Goal: Transaction & Acquisition: Purchase product/service

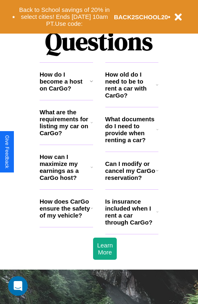
scroll to position [992, 0]
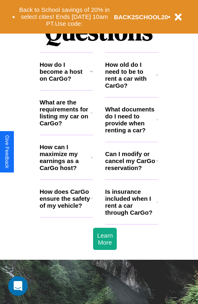
click at [66, 82] on h3 "How do I become a host on CarGo?" at bounding box center [65, 71] width 50 height 21
click at [157, 164] on icon at bounding box center [157, 160] width 2 height 7
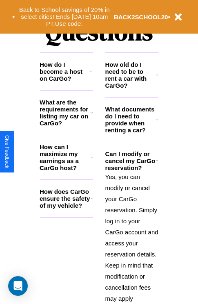
click at [132, 133] on h3 "What documents do I need to provide when renting a car?" at bounding box center [132, 120] width 52 height 28
click at [132, 232] on p "Yes, you can modify or cancel your CarGo reservation. Simply log in to your Car…" at bounding box center [133, 254] width 54 height 166
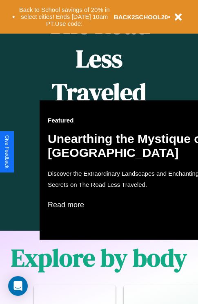
scroll to position [334, 0]
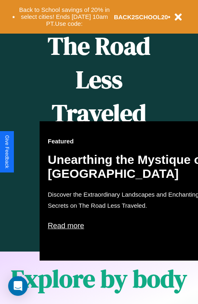
click at [99, 152] on div "Featured Unearthing the Mystique of Iceland Discover the Extraordinary Landscap…" at bounding box center [130, 190] width 180 height 139
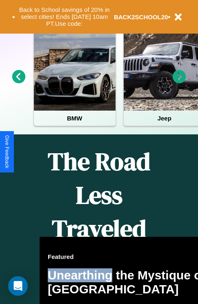
scroll to position [126, 0]
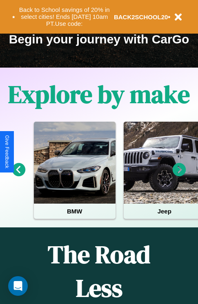
click at [180, 175] on icon at bounding box center [180, 170] width 14 height 14
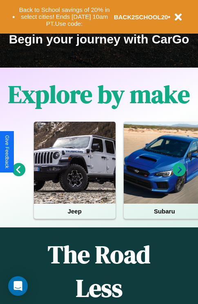
click at [18, 175] on icon at bounding box center [19, 170] width 14 height 14
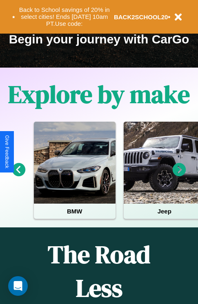
click at [180, 175] on icon at bounding box center [180, 170] width 14 height 14
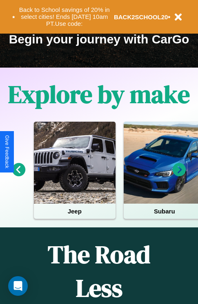
click at [180, 175] on icon at bounding box center [180, 170] width 14 height 14
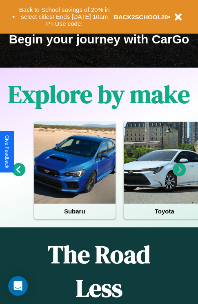
click at [18, 175] on icon at bounding box center [19, 170] width 14 height 14
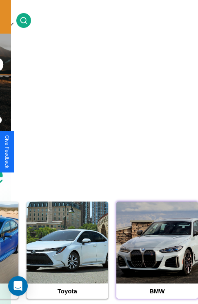
click at [157, 255] on div at bounding box center [158, 242] width 82 height 82
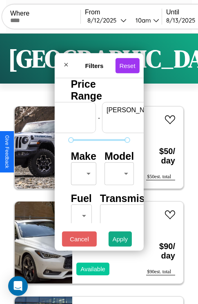
scroll to position [0, 51]
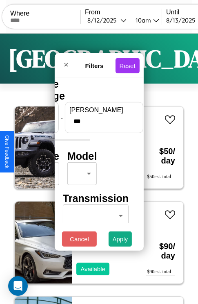
type input "***"
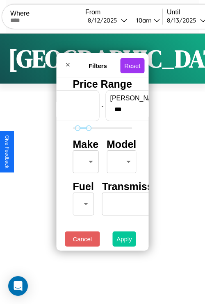
type input "**"
click at [124, 241] on button "Apply" at bounding box center [124, 238] width 24 height 15
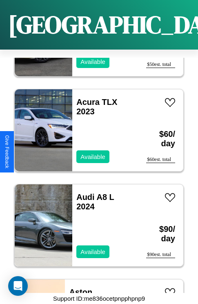
scroll to position [4873, 0]
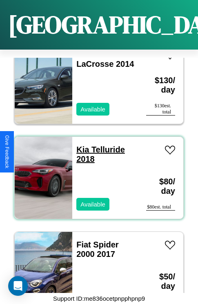
click at [80, 145] on link "Kia Telluride 2018" at bounding box center [101, 154] width 49 height 18
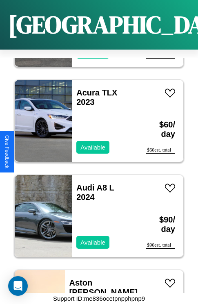
scroll to position [3259, 0]
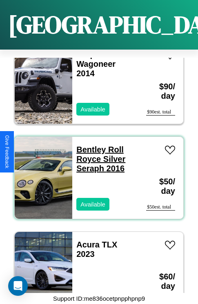
click at [89, 145] on link "Bentley Roll Royce Silver Seraph 2016" at bounding box center [101, 159] width 49 height 28
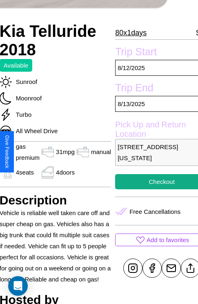
scroll to position [215, 37]
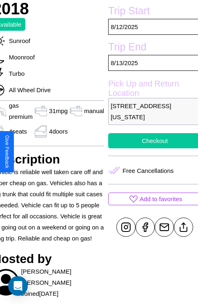
click at [151, 148] on button "Checkout" at bounding box center [154, 140] width 93 height 15
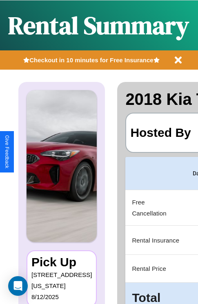
scroll to position [0, 155]
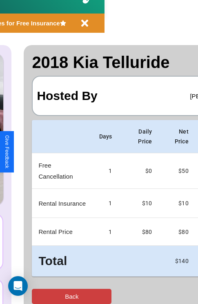
click at [40, 296] on button "Back" at bounding box center [72, 296] width 80 height 15
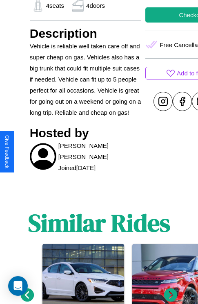
scroll to position [416, 0]
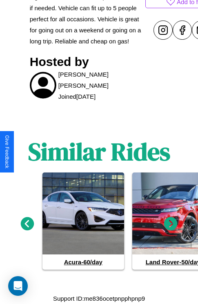
click at [27, 228] on icon at bounding box center [28, 224] width 14 height 14
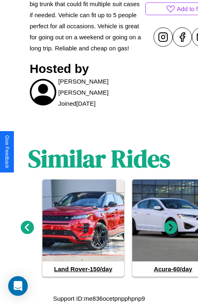
click at [171, 228] on icon at bounding box center [172, 228] width 14 height 14
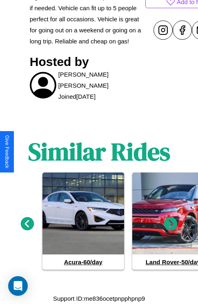
click at [171, 228] on icon at bounding box center [172, 224] width 14 height 14
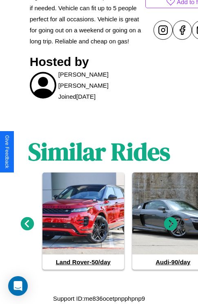
click at [171, 228] on icon at bounding box center [172, 224] width 14 height 14
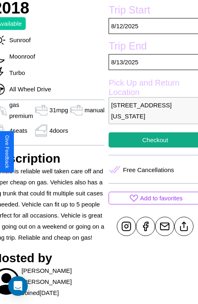
scroll to position [215, 37]
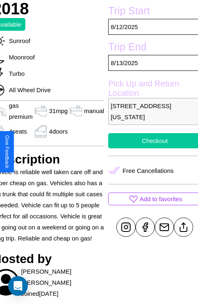
click at [151, 148] on button "Checkout" at bounding box center [154, 140] width 93 height 15
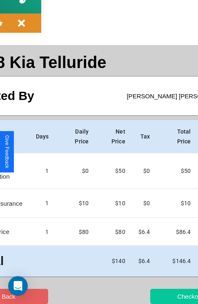
click at [158, 296] on button "Checkout" at bounding box center [191, 296] width 80 height 15
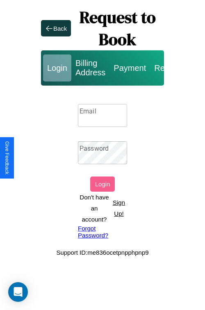
click at [118, 208] on p "Sign Up!" at bounding box center [118, 208] width 16 height 22
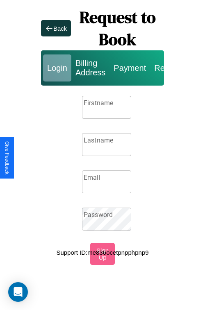
click at [106, 107] on input "Firstname" at bounding box center [106, 107] width 49 height 23
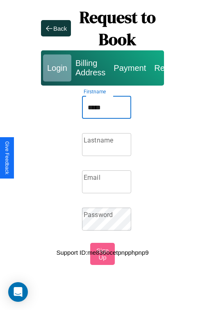
type input "*****"
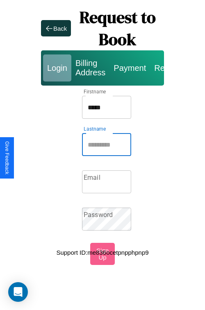
click at [106, 144] on input "Lastname" at bounding box center [106, 144] width 49 height 23
type input "*******"
click at [106, 182] on input "Email" at bounding box center [106, 181] width 49 height 23
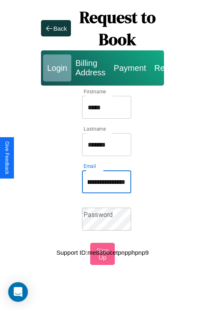
scroll to position [0, 41]
type input "**********"
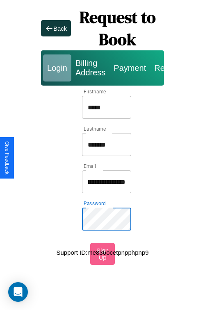
scroll to position [0, 0]
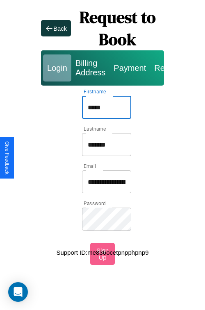
click at [106, 107] on input "*****" at bounding box center [106, 107] width 49 height 23
type input "**********"
click at [106, 182] on input "**********" at bounding box center [106, 181] width 49 height 23
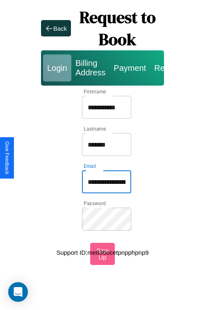
type input "**********"
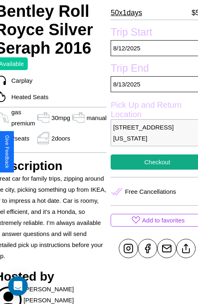
scroll to position [155, 37]
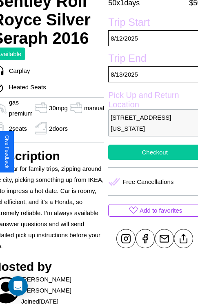
click at [151, 152] on button "Checkout" at bounding box center [154, 151] width 93 height 15
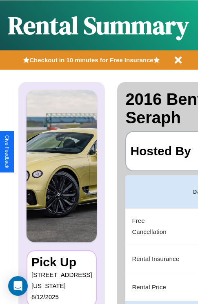
scroll to position [0, 155]
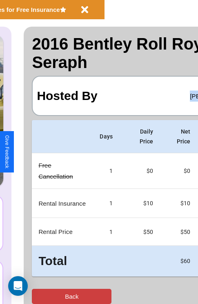
click at [40, 296] on button "Back" at bounding box center [72, 296] width 80 height 15
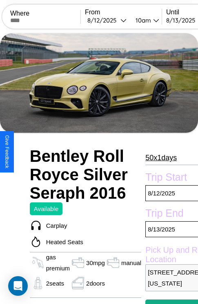
scroll to position [6, 0]
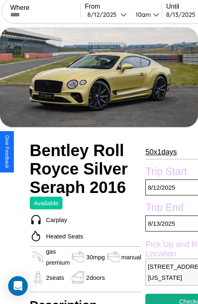
click at [161, 152] on p "50 x 1 days" at bounding box center [162, 151] width 32 height 13
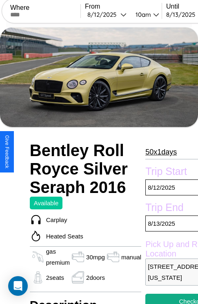
click at [161, 152] on p "50 x 1 days" at bounding box center [162, 151] width 32 height 13
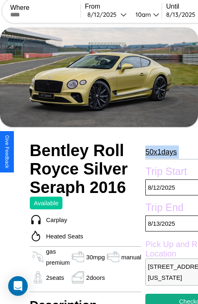
click at [161, 152] on p "50 x 1 days" at bounding box center [162, 151] width 32 height 13
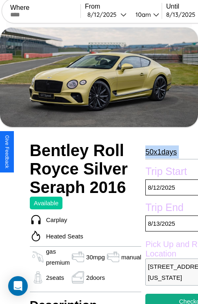
click at [161, 152] on p "50 x 1 days" at bounding box center [162, 151] width 32 height 13
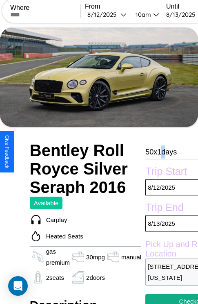
click at [161, 152] on p "50 x 1 days" at bounding box center [162, 151] width 32 height 13
